Goal: Task Accomplishment & Management: Complete application form

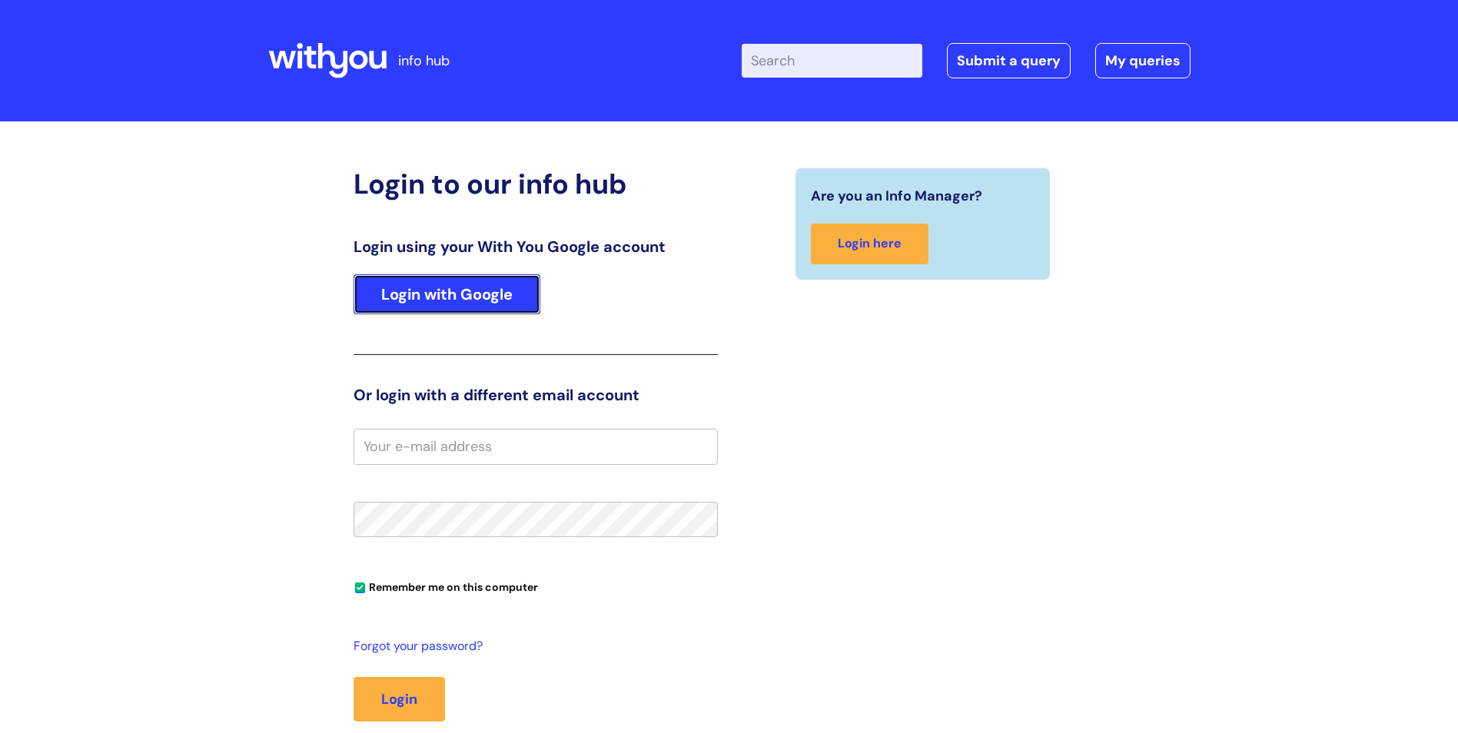
click at [357, 284] on link "Login with Google" at bounding box center [446, 294] width 187 height 40
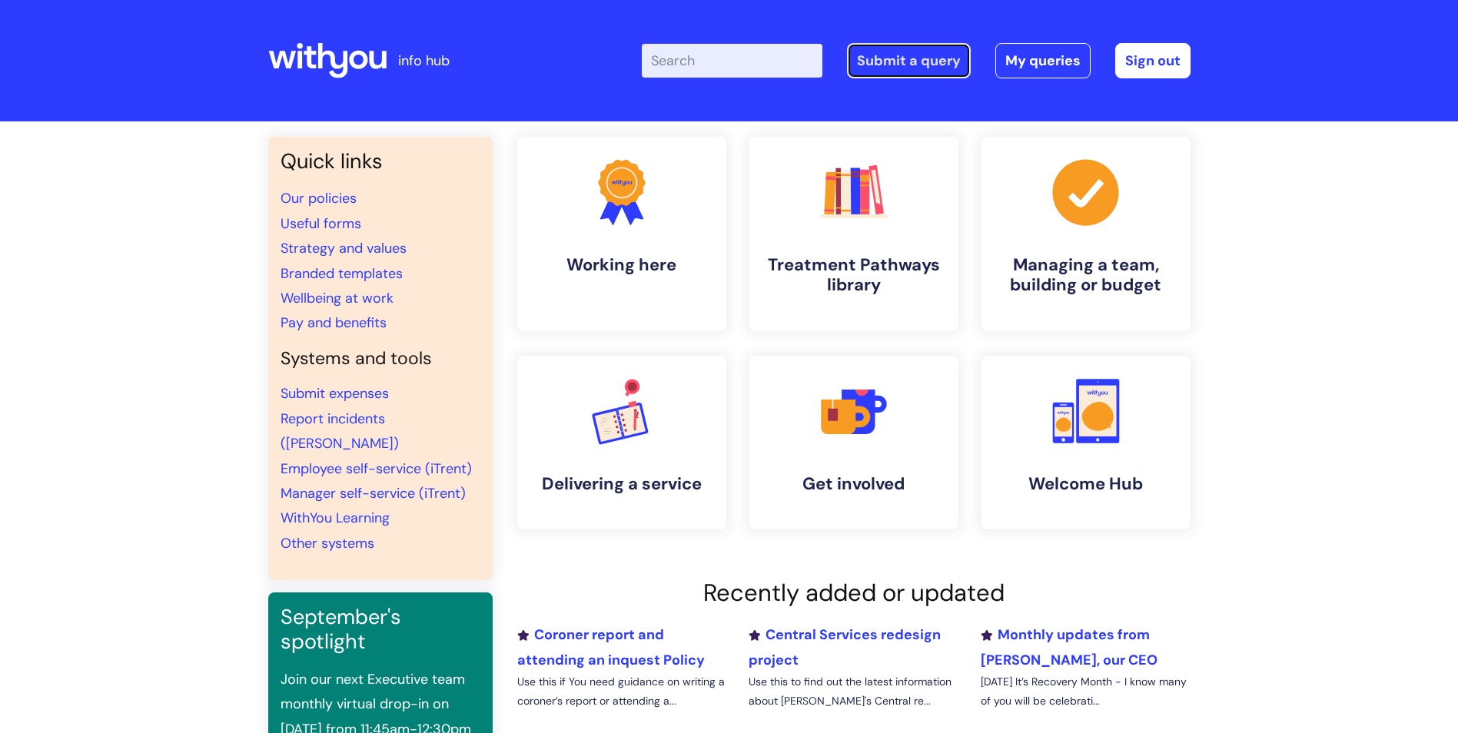
click at [906, 61] on link "Submit a query" at bounding box center [909, 60] width 124 height 35
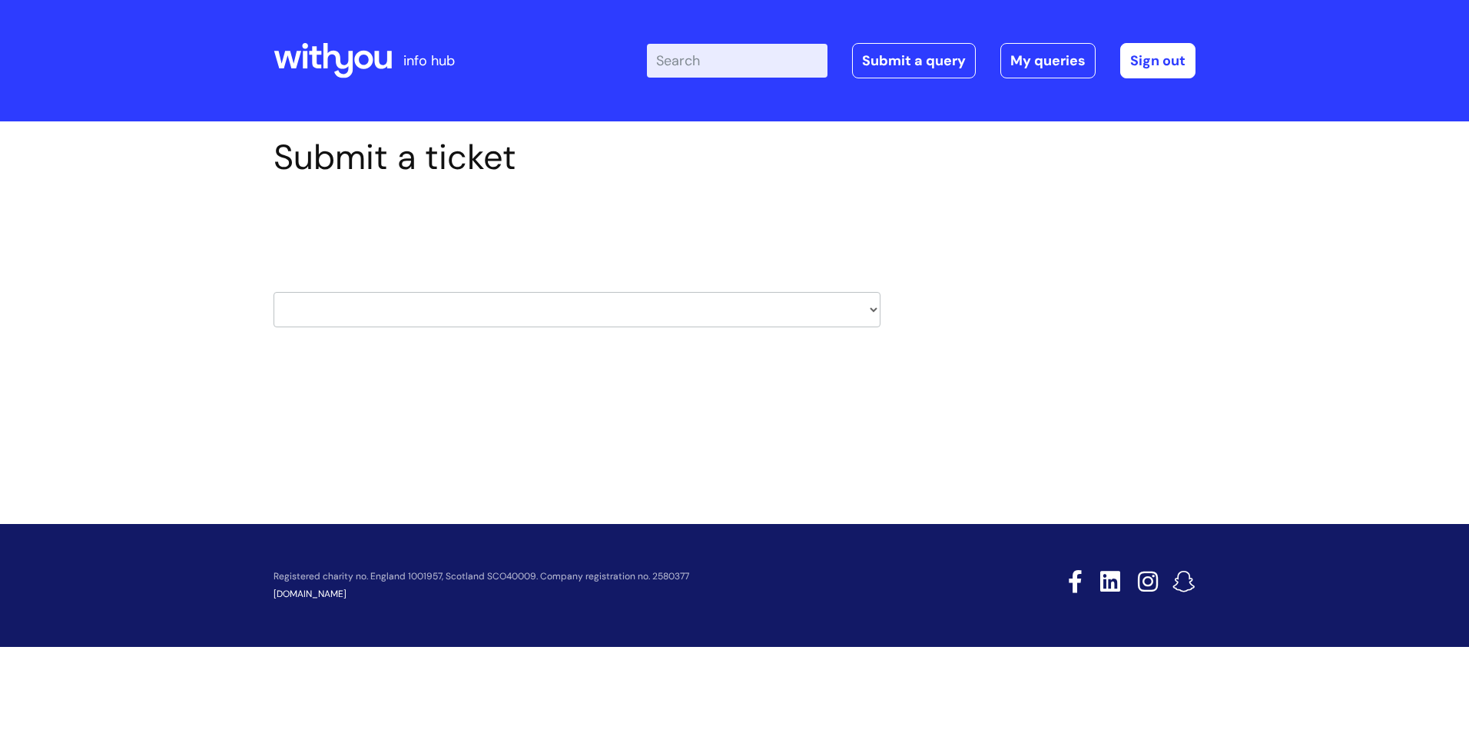
click at [839, 331] on div "Select issue type HR / People IT and Support Clinical Drug Alerts Finance Accou…" at bounding box center [577, 271] width 607 height 160
click at [854, 308] on select "HR / People IT and Support Clinical Drug Alerts Finance Accounts Data Support T…" at bounding box center [577, 309] width 607 height 35
select select "it_and_support"
click at [274, 292] on select "HR / People IT and Support Clinical Drug Alerts Finance Accounts Data Support T…" at bounding box center [577, 309] width 607 height 35
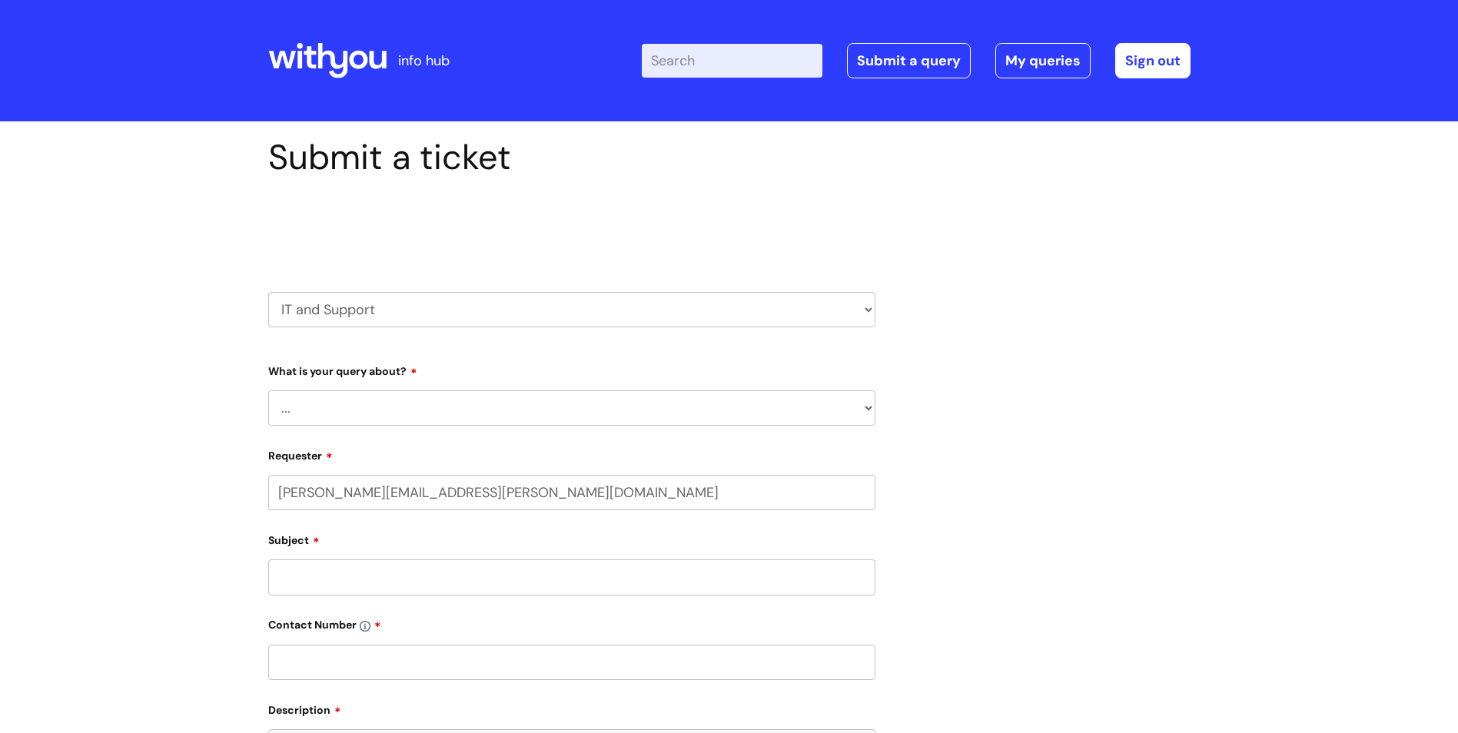
select select "80004286546"
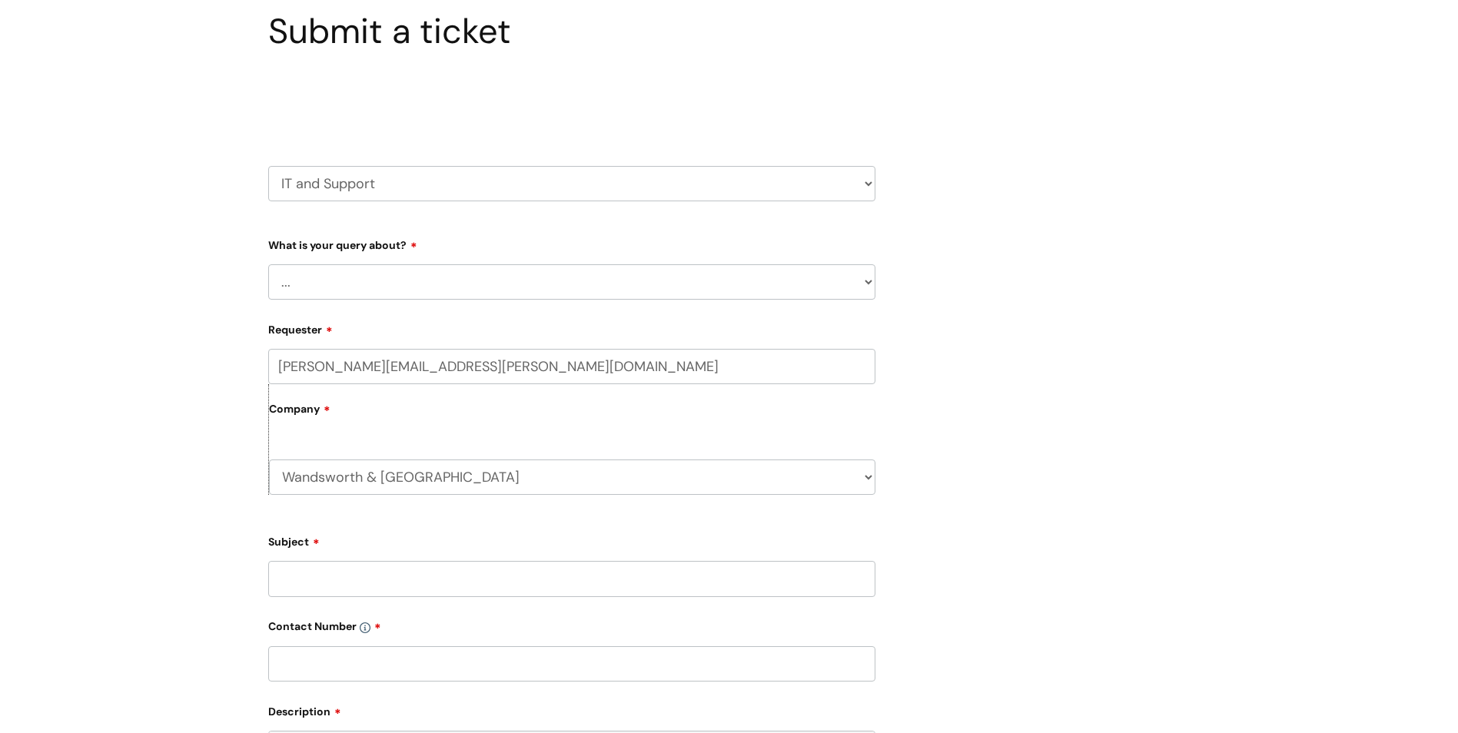
scroll to position [154, 0]
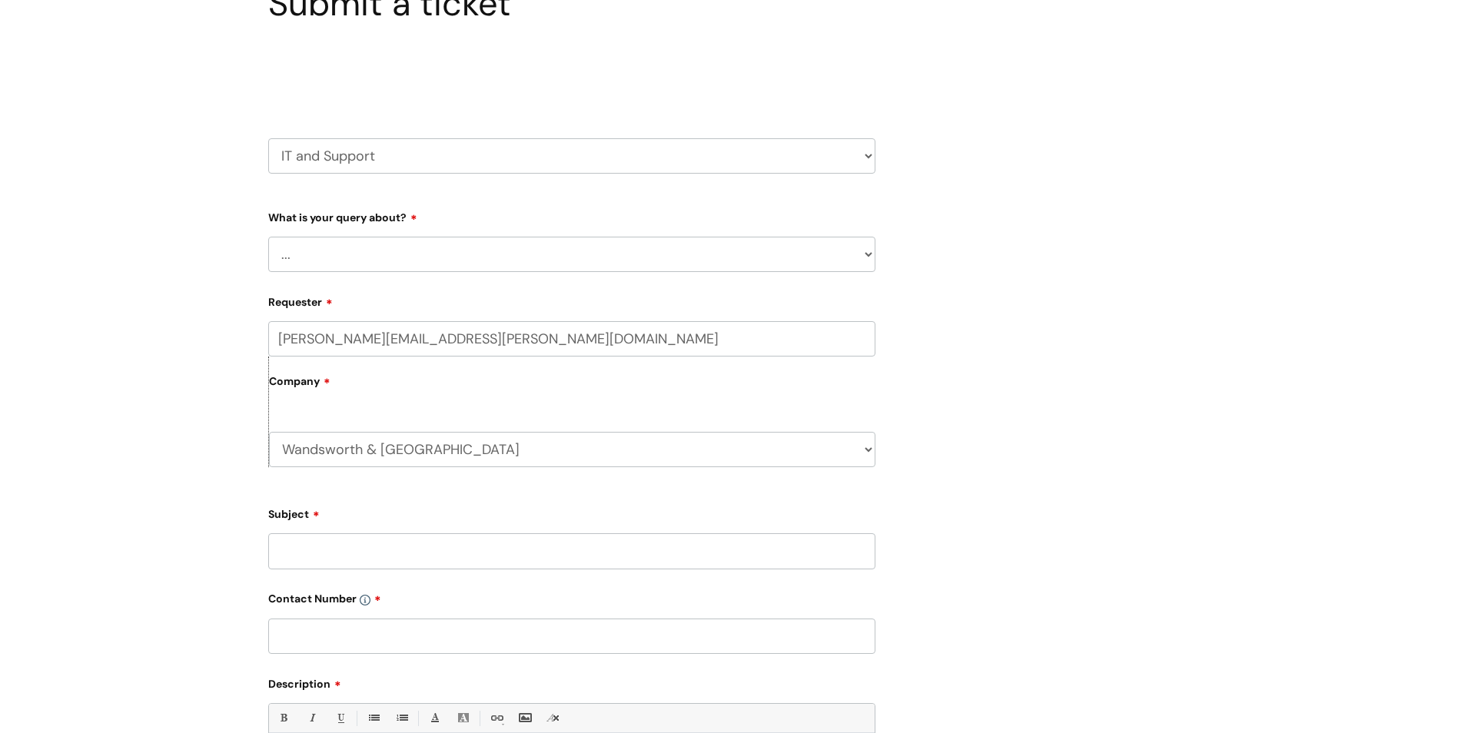
click at [836, 273] on form "Type Of Request ... Accounts (Finance) Alerts! (For clinical team) Data Protect…" at bounding box center [571, 586] width 607 height 765
click at [838, 254] on select "... Mobile Phone Reset & MFA Accounts, Starters and Leavers IT Hardware issue I…" at bounding box center [571, 254] width 607 height 35
select select "Accounts, Starters and Leavers"
click at [268, 237] on select "... Mobile Phone Reset & MFA Accounts, Starters and Leavers IT Hardware issue I…" at bounding box center [571, 254] width 607 height 35
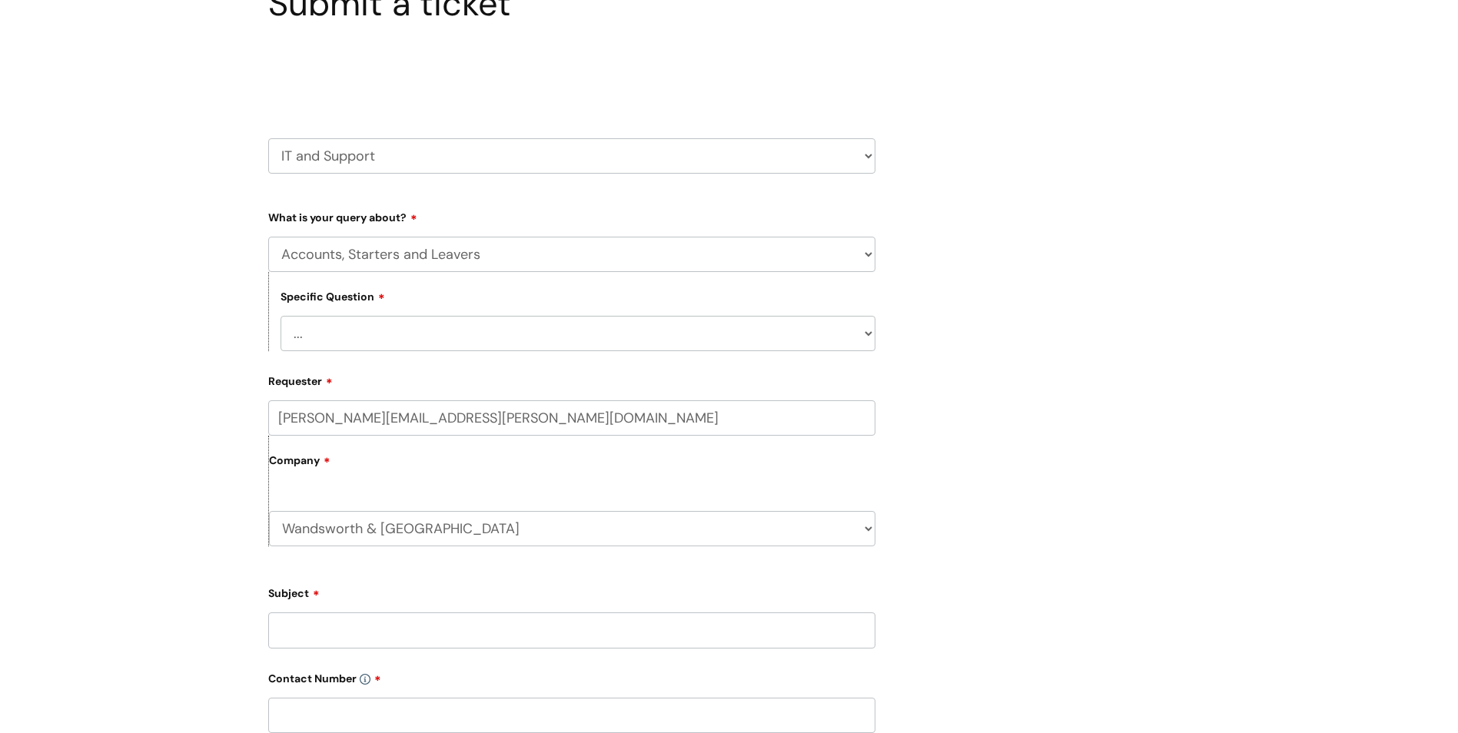
click at [486, 337] on select "... I have a new starter I have a leaver I need to make a change to an account …" at bounding box center [577, 333] width 595 height 35
select select "I have a new starter"
click at [280, 316] on select "... I have a new starter I have a leaver I need to make a change to an account …" at bounding box center [577, 333] width 595 height 35
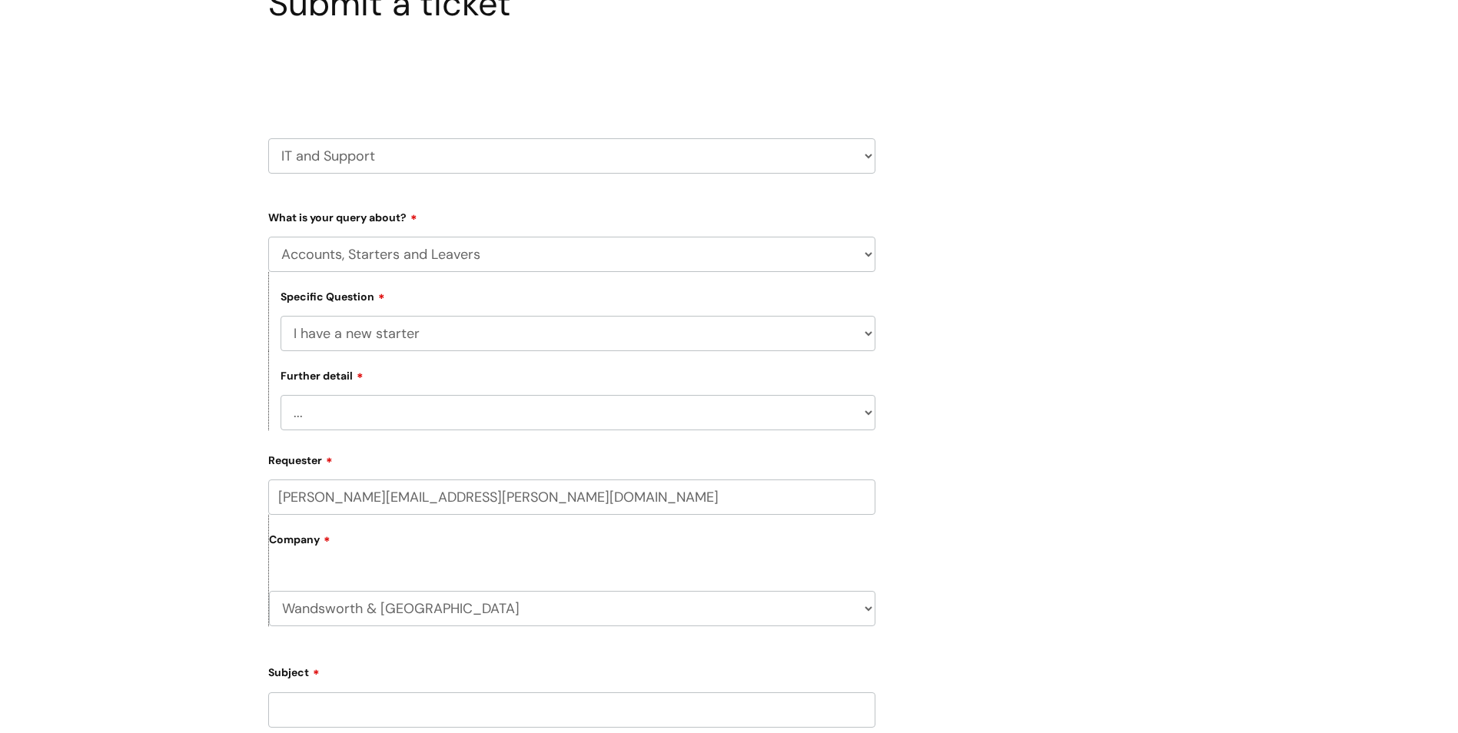
click at [593, 406] on select "... Can I have my new starter’s IT account details I need to amend the name, de…" at bounding box center [577, 412] width 595 height 35
select select "Can I have my new starter’s IT account details"
click at [280, 395] on select "... Can I have my new starter’s IT account details I need to amend the name, de…" at bounding box center [577, 412] width 595 height 35
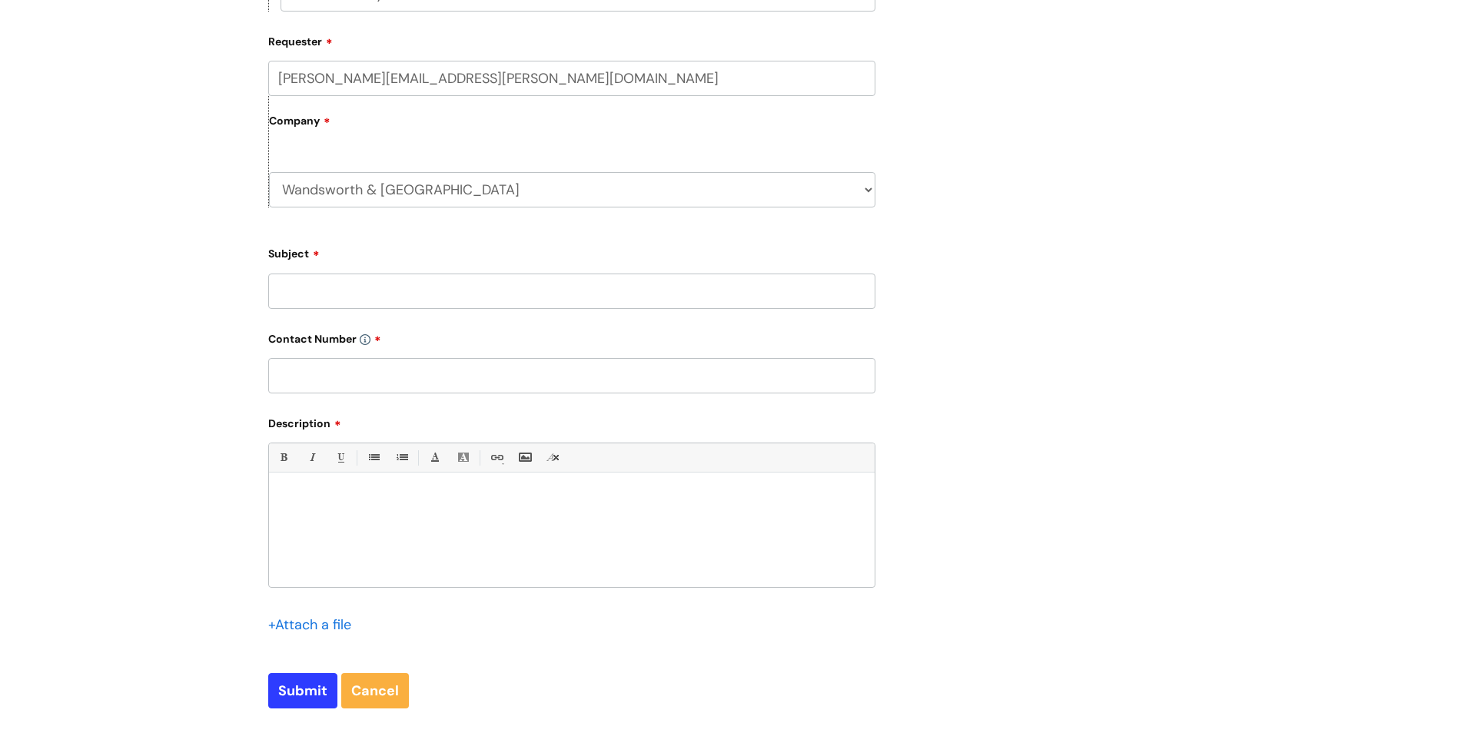
scroll to position [615, 0]
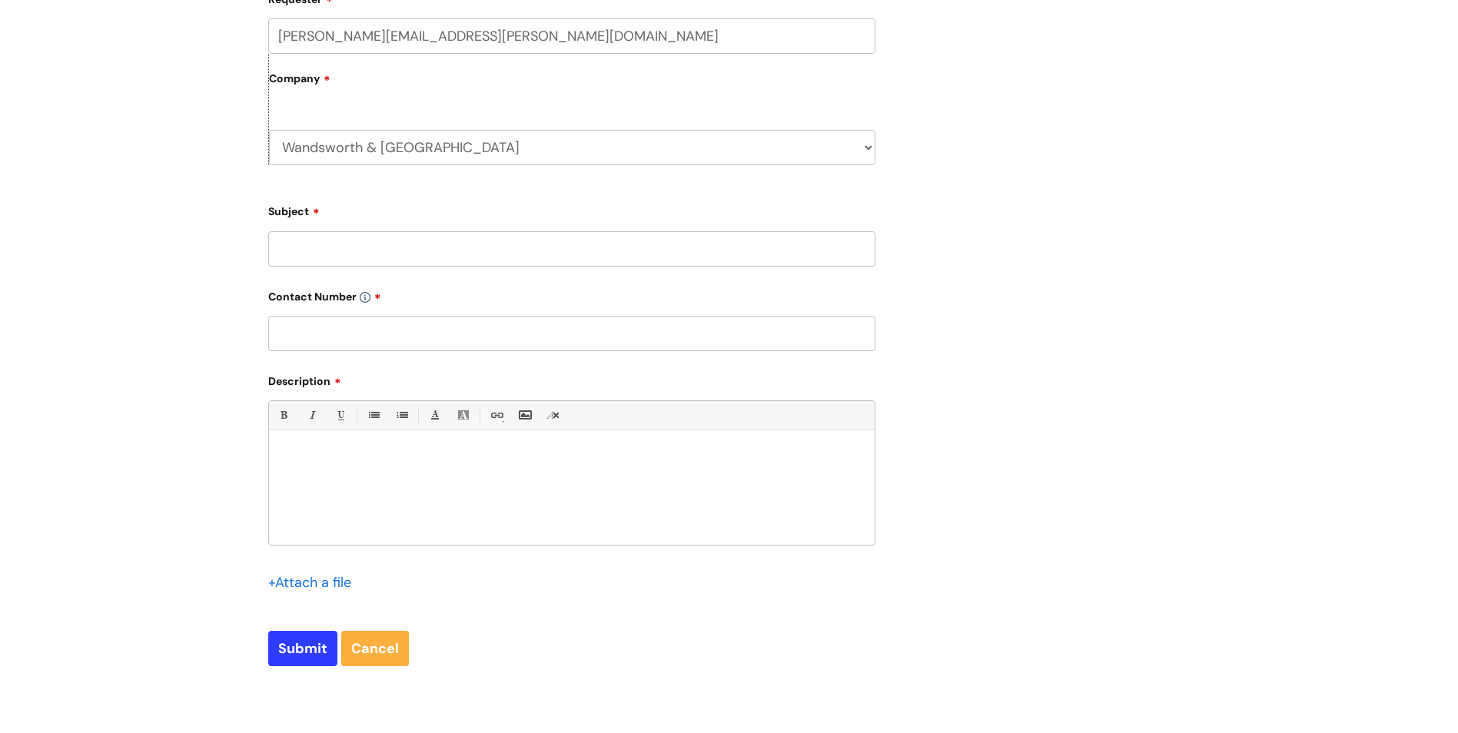
click at [436, 254] on input "Subject" at bounding box center [571, 248] width 607 height 35
click at [588, 204] on label "Subject" at bounding box center [571, 209] width 607 height 18
click at [588, 231] on input "Subject" at bounding box center [571, 248] width 607 height 35
click at [522, 254] on input "New Starter Eva Kal" at bounding box center [571, 248] width 607 height 35
type input "New Starter [PERSON_NAME]"
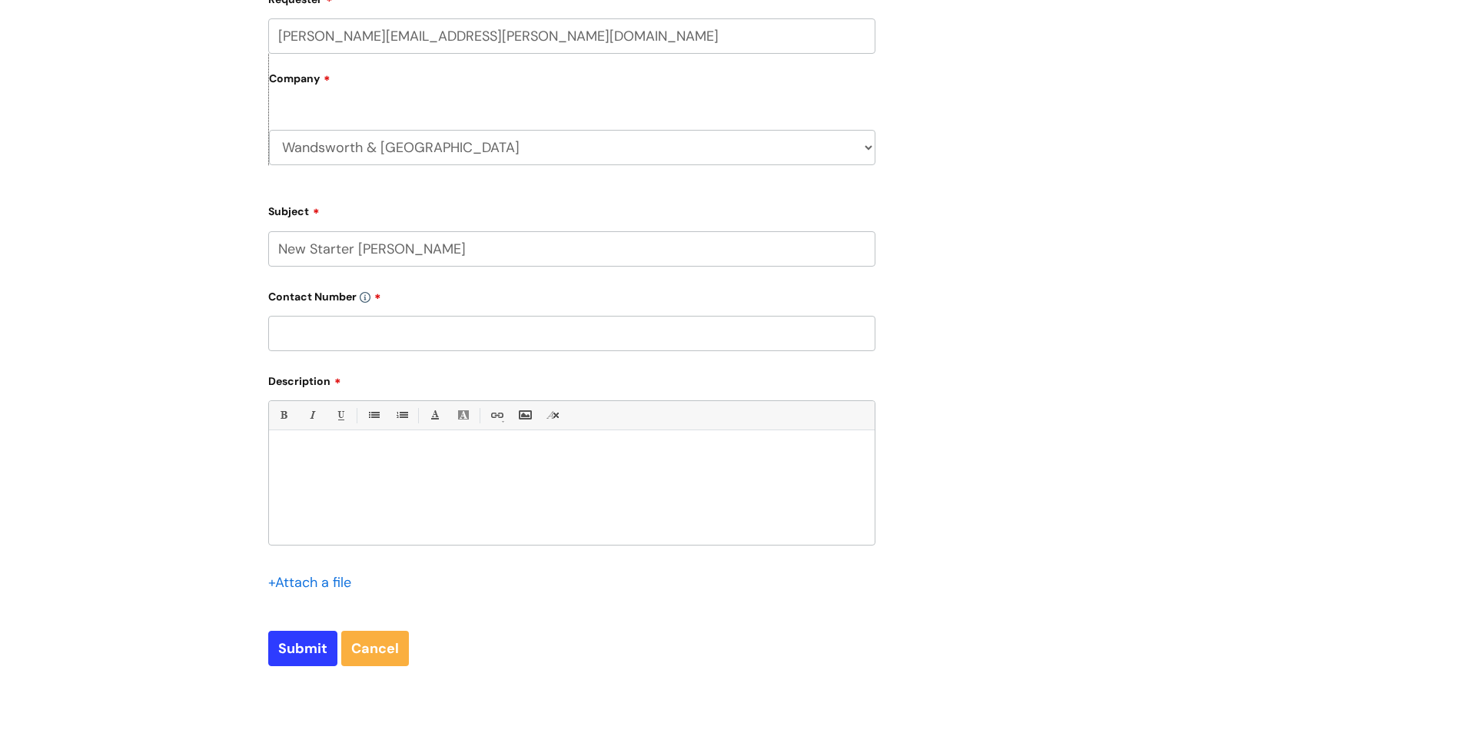
click at [464, 325] on input "text" at bounding box center [571, 333] width 607 height 35
type input "07851425849"
click at [386, 451] on p at bounding box center [571, 457] width 582 height 14
drag, startPoint x: 469, startPoint y: 256, endPoint x: 359, endPoint y: 250, distance: 110.0
click at [359, 250] on input "New Starter [PERSON_NAME]" at bounding box center [571, 248] width 607 height 35
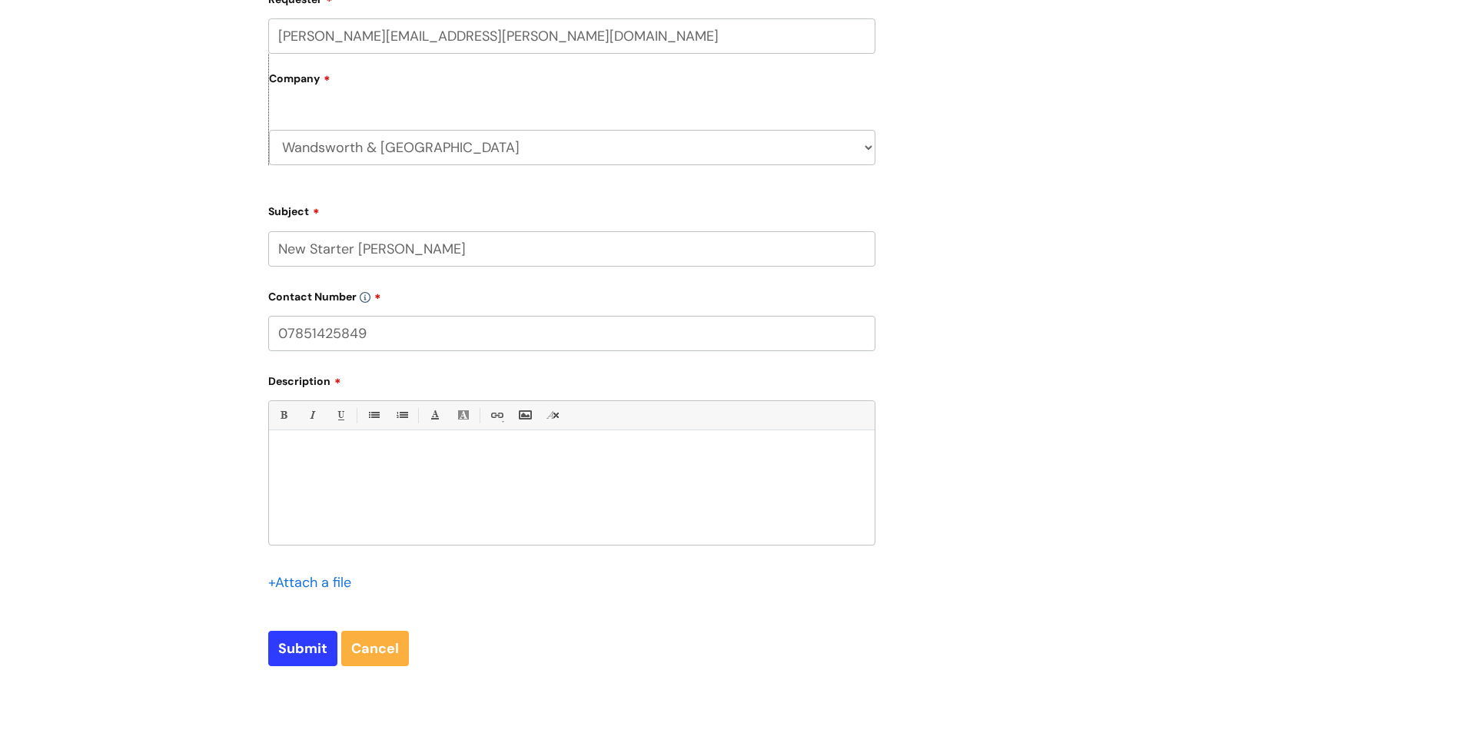
click at [350, 440] on div at bounding box center [571, 492] width 605 height 106
paste div
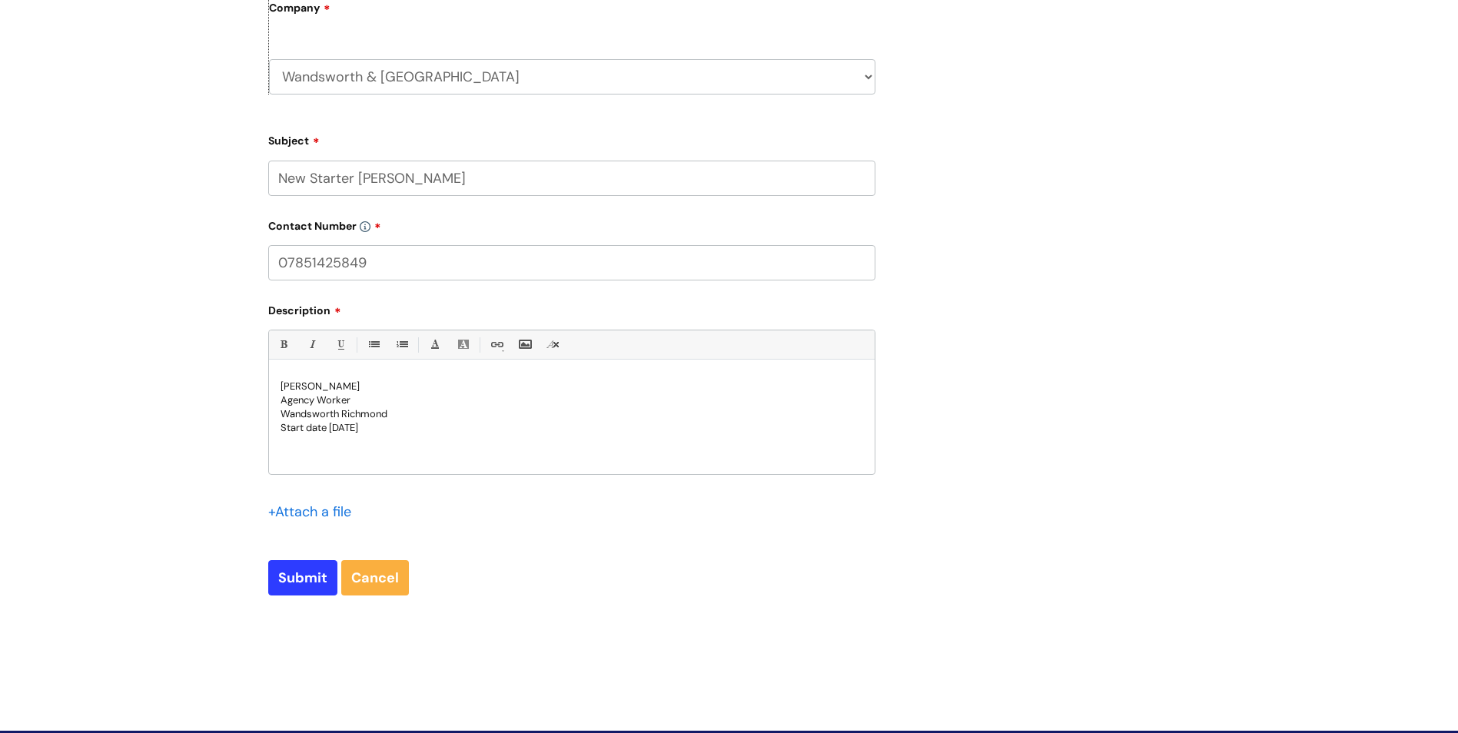
scroll to position [692, 0]
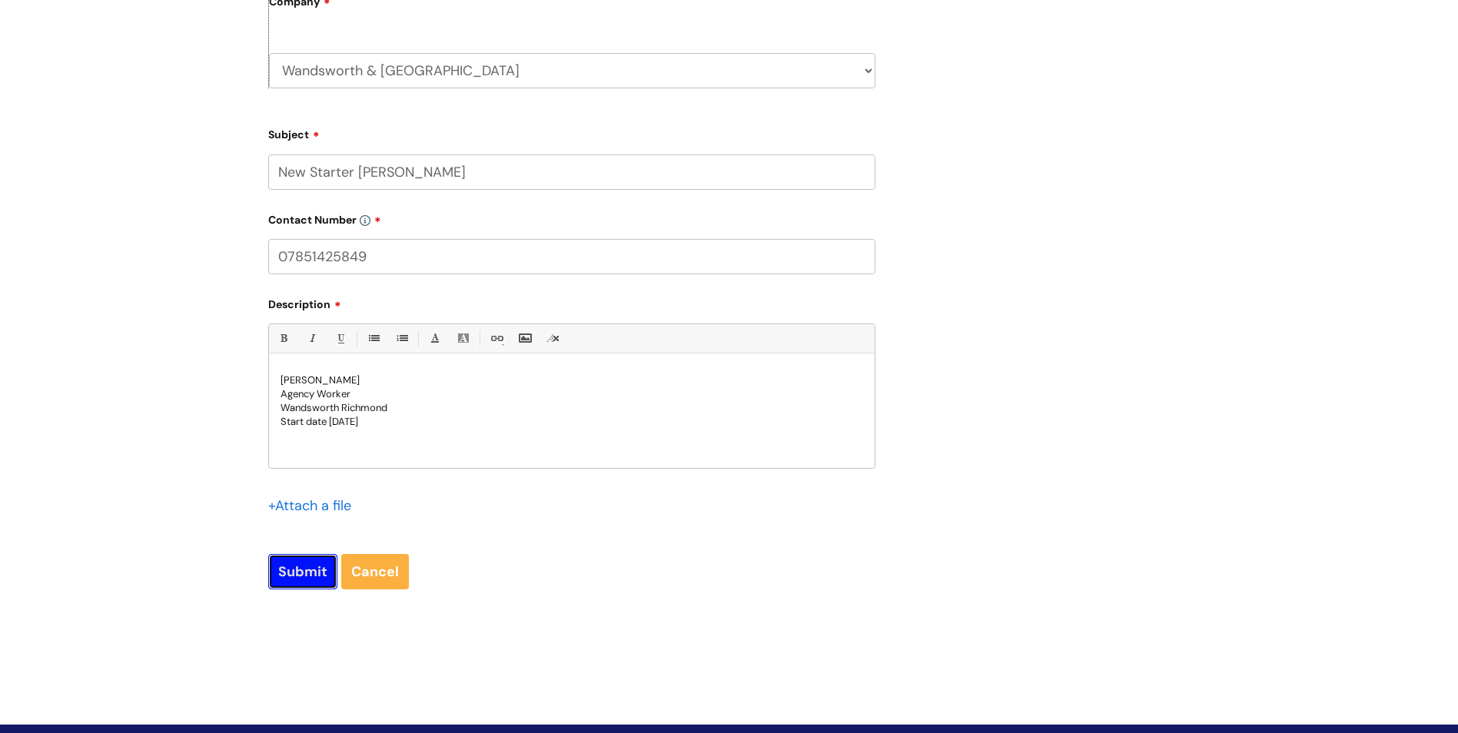
click at [299, 575] on input "Submit" at bounding box center [302, 571] width 69 height 35
type input "Please Wait..."
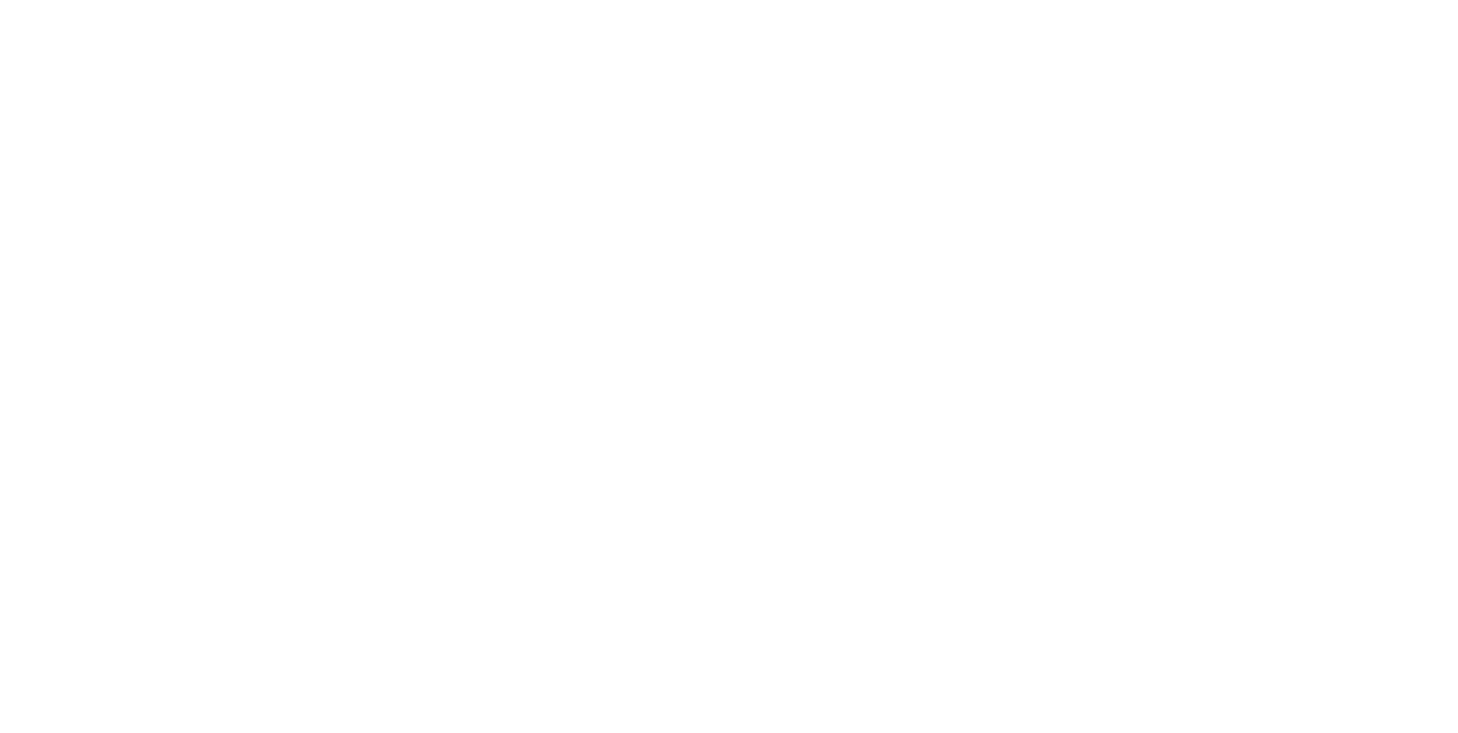
select select "Accounts, Starters and Leavers"
select select "I have a new starter"
select select "Can I have my new starter’s IT account details"
